Goal: Navigation & Orientation: Find specific page/section

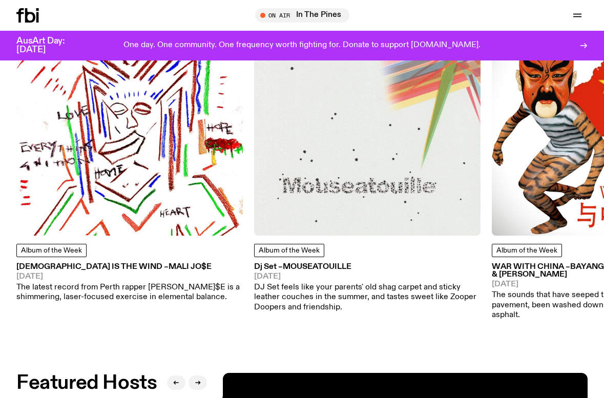
scroll to position [1200, 0]
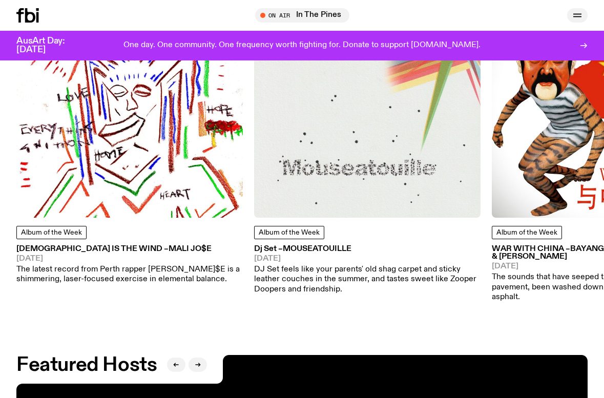
click at [575, 13] on icon "button" at bounding box center [578, 15] width 12 height 12
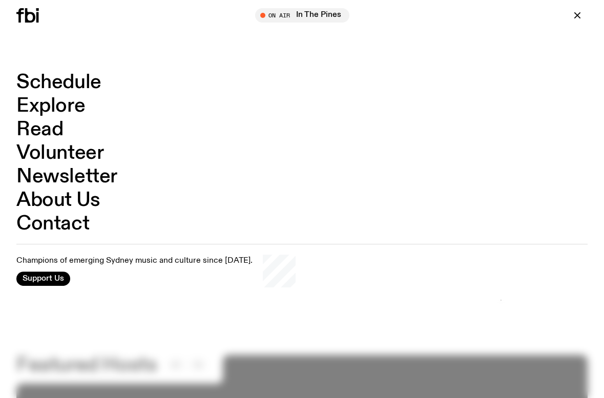
click at [57, 84] on link "Schedule" at bounding box center [58, 82] width 85 height 19
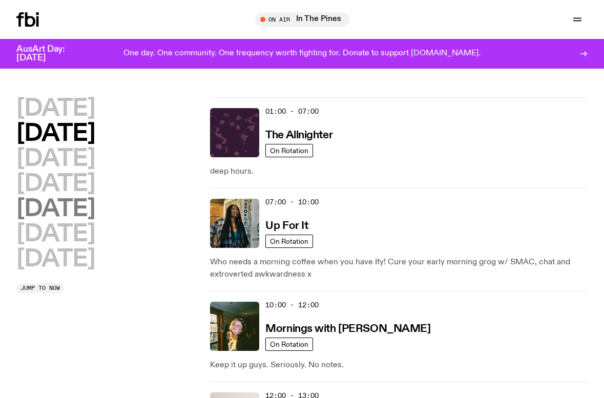
click at [56, 206] on h2 "[DATE]" at bounding box center [55, 209] width 78 height 23
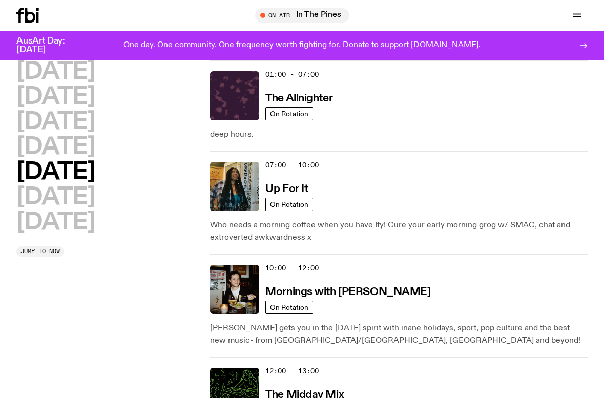
click at [39, 167] on h2 "[DATE]" at bounding box center [55, 172] width 78 height 23
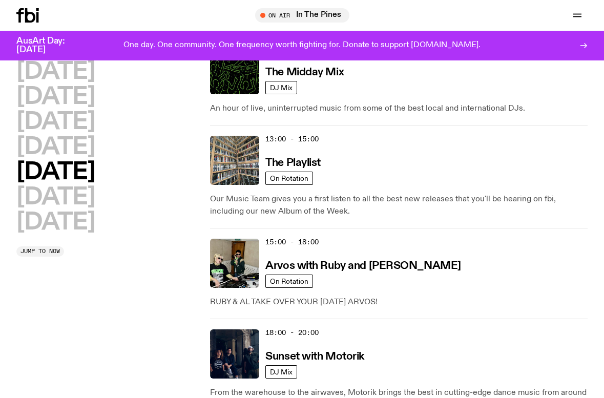
scroll to position [371, 0]
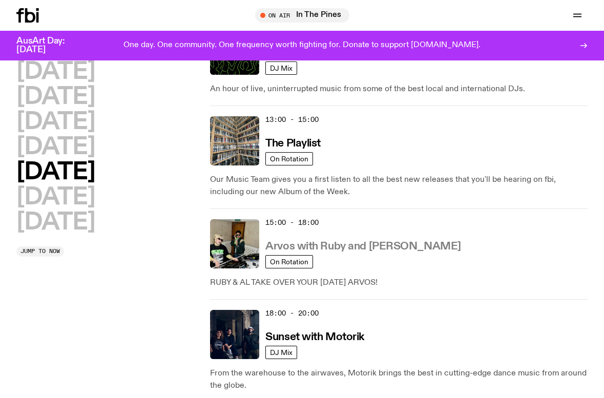
click at [350, 246] on h3 "Arvos with Ruby and [PERSON_NAME]" at bounding box center [363, 246] width 195 height 11
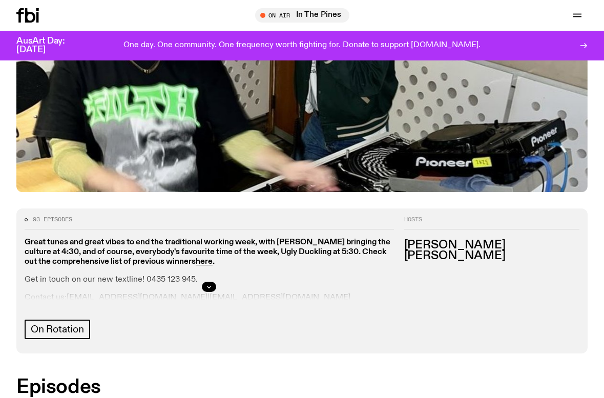
scroll to position [319, 0]
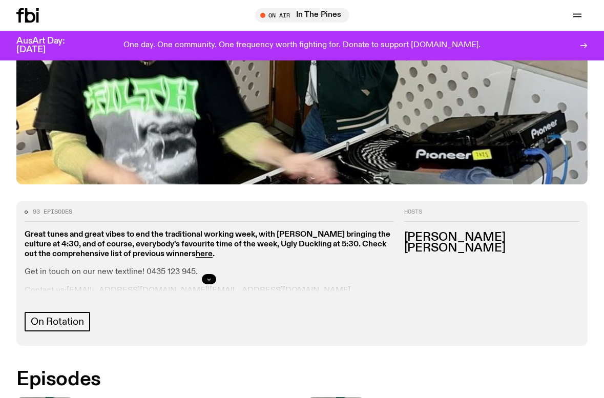
click at [209, 276] on icon "button" at bounding box center [209, 279] width 6 height 6
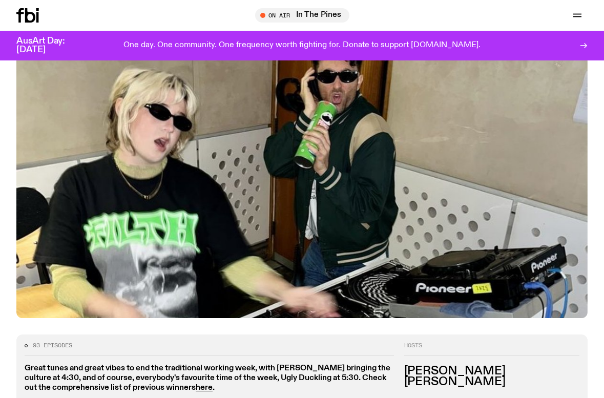
scroll to position [185, 0]
